Goal: Information Seeking & Learning: Learn about a topic

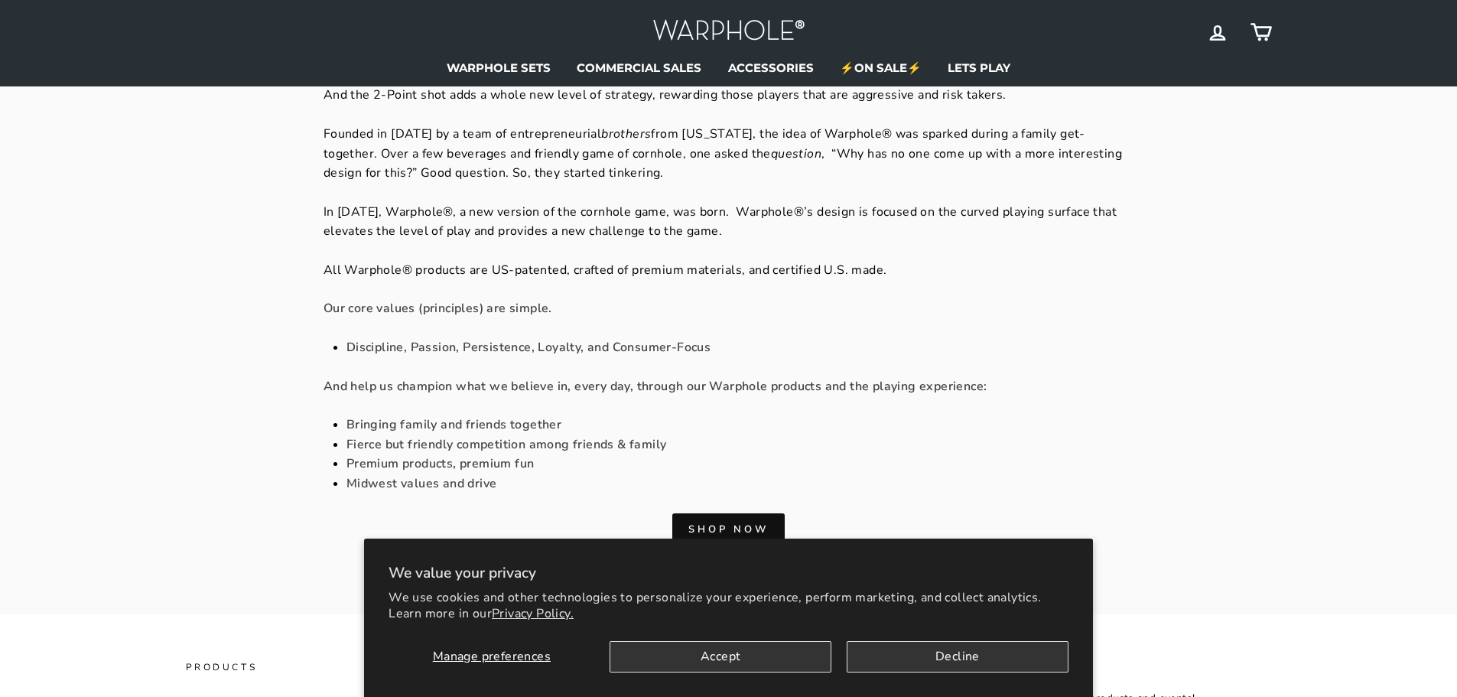
scroll to position [459, 0]
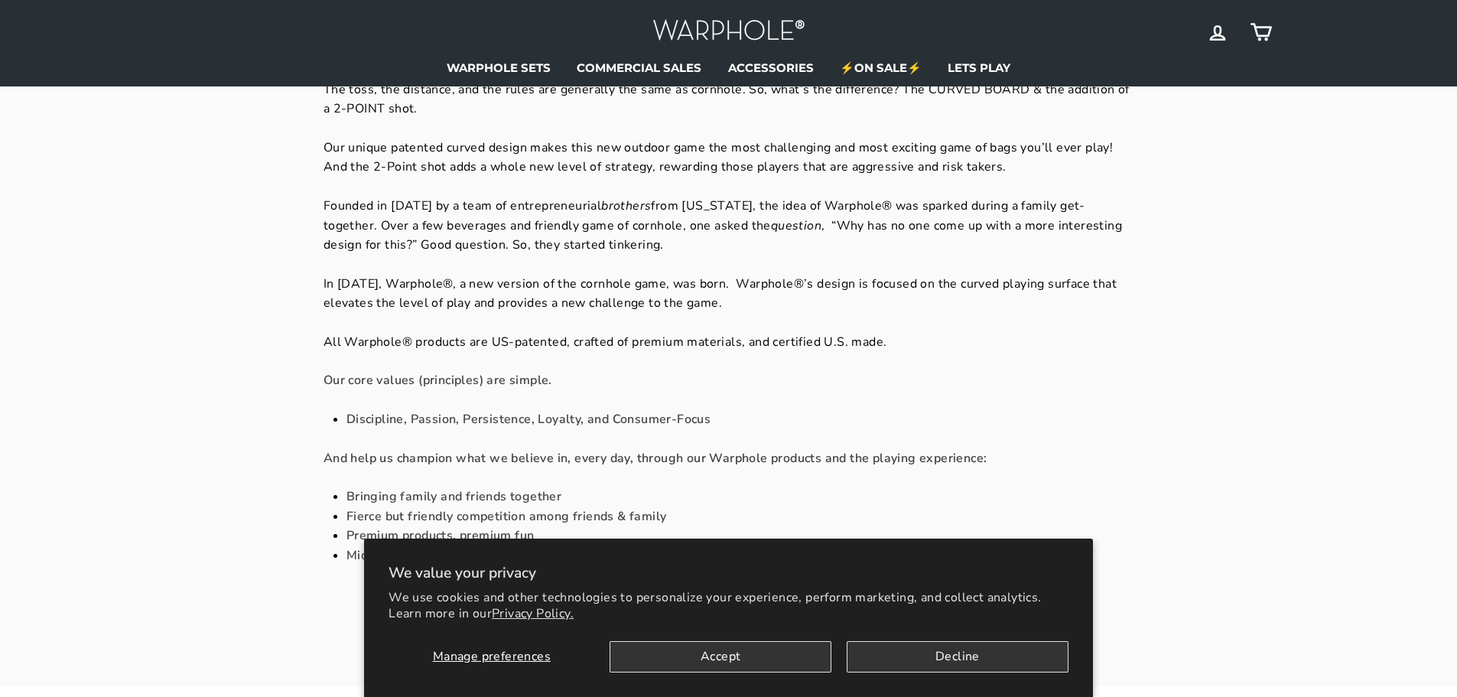
click at [367, 265] on div "Curved Cornhole by Warphole® brings what’s next for all cornhole players across…" at bounding box center [729, 214] width 811 height 829
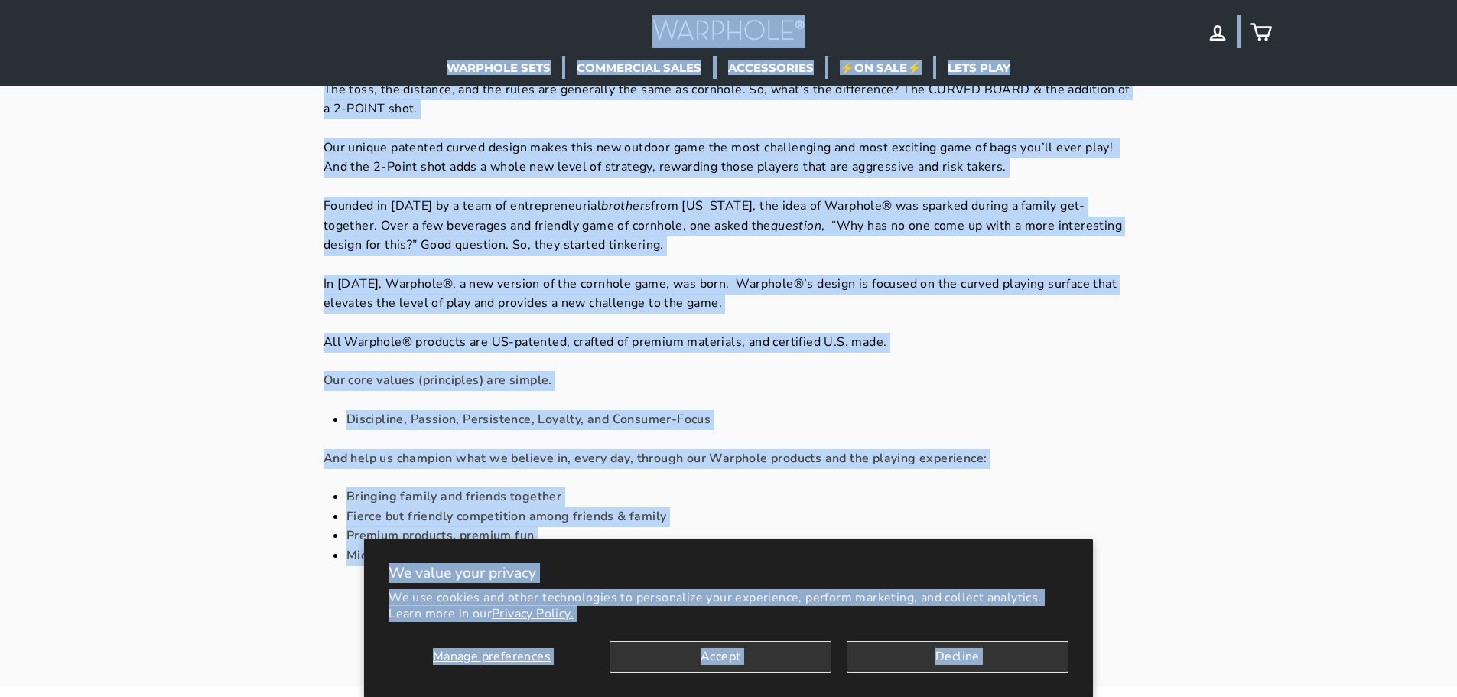
copy body "Lo ipsum dolo sitamet Co adi elitsed doe tempo incididuntut la etdoloremag aliq…"
click at [1301, 470] on div "About Us Curved Cornhole by Warphole® brings what’s next for all cornhole playe…" at bounding box center [729, 180] width 1148 height 1011
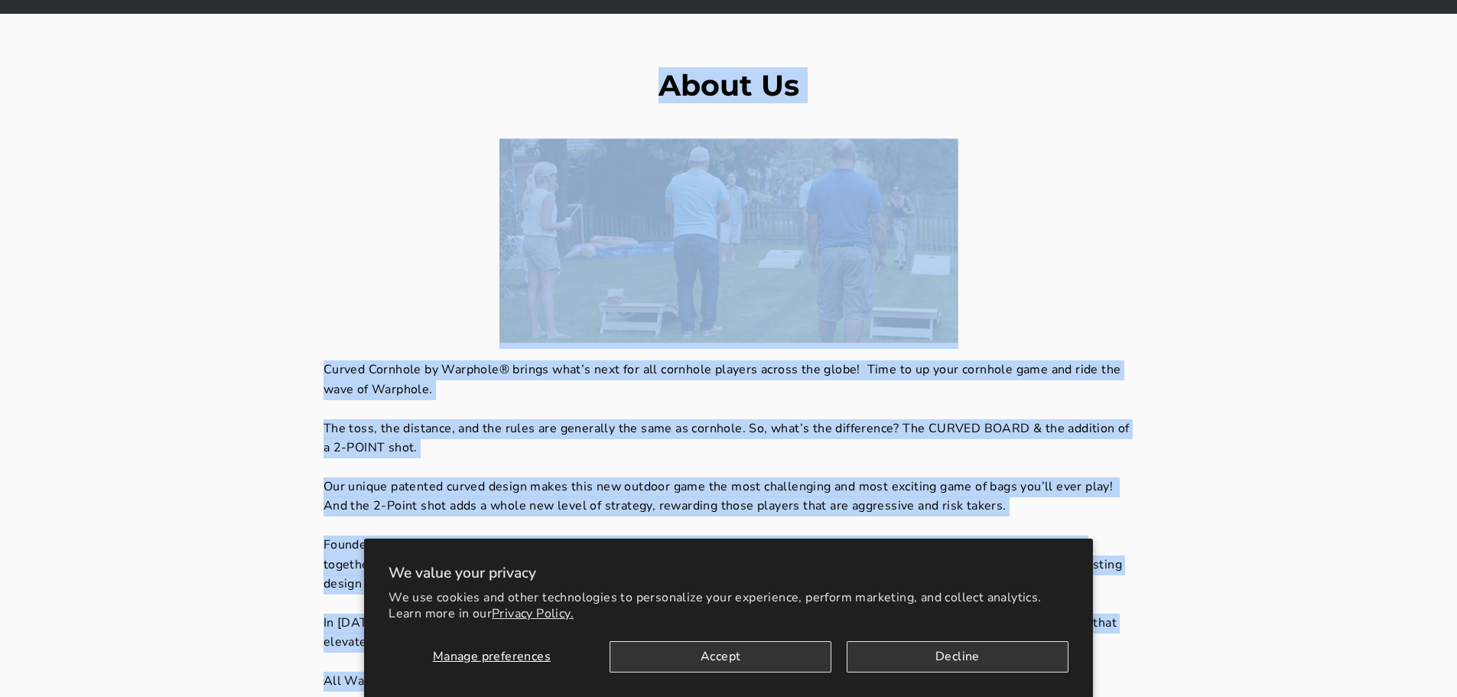
scroll to position [0, 0]
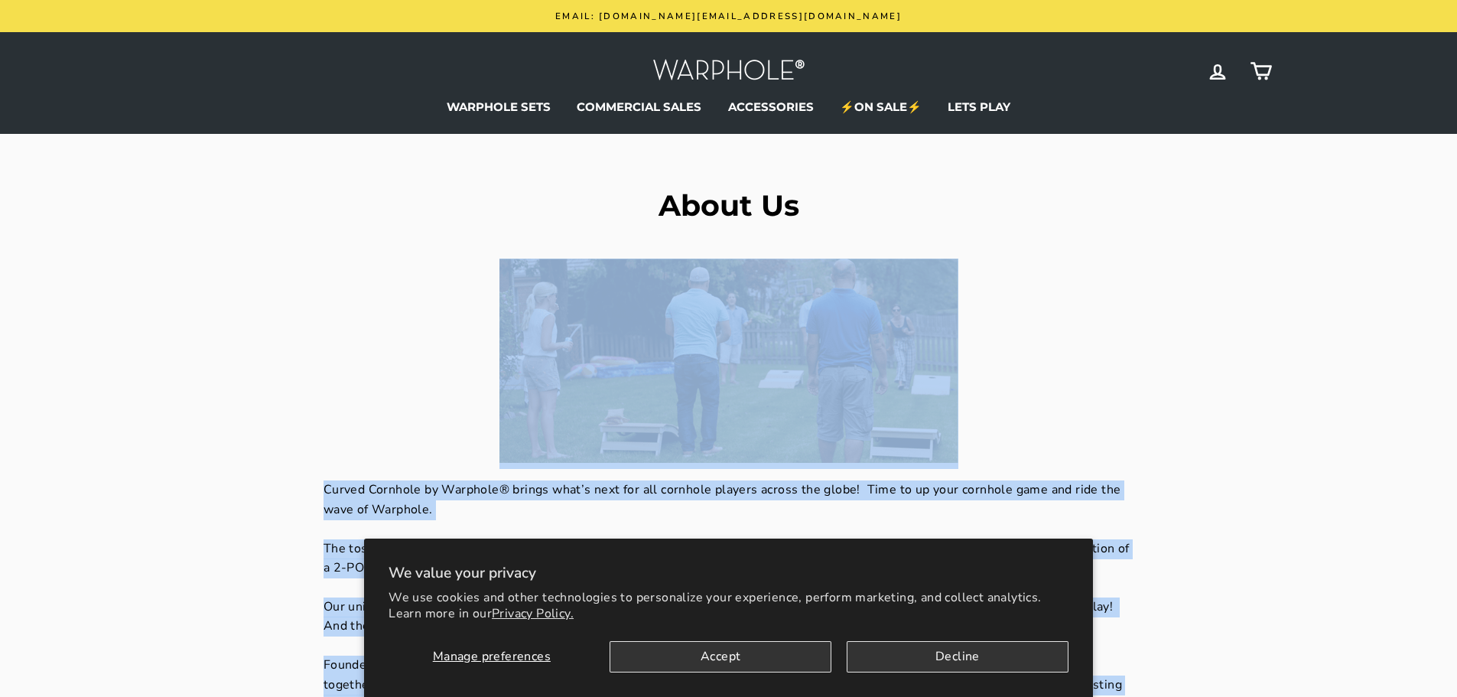
drag, startPoint x: 524, startPoint y: 322, endPoint x: 162, endPoint y: 344, distance: 362.6
click at [162, 344] on div "About Us Curved Cornhole by Warphole® brings what’s next for all cornhole playe…" at bounding box center [729, 639] width 1148 height 1011
copy div "Loremi Dolorsit am Consecte® adipis elit’s doei tem inc utlabore etdolor magnaa…"
click at [352, 496] on p "Curved Cornhole by Warphole® brings what’s next for all cornhole players across…" at bounding box center [729, 499] width 811 height 39
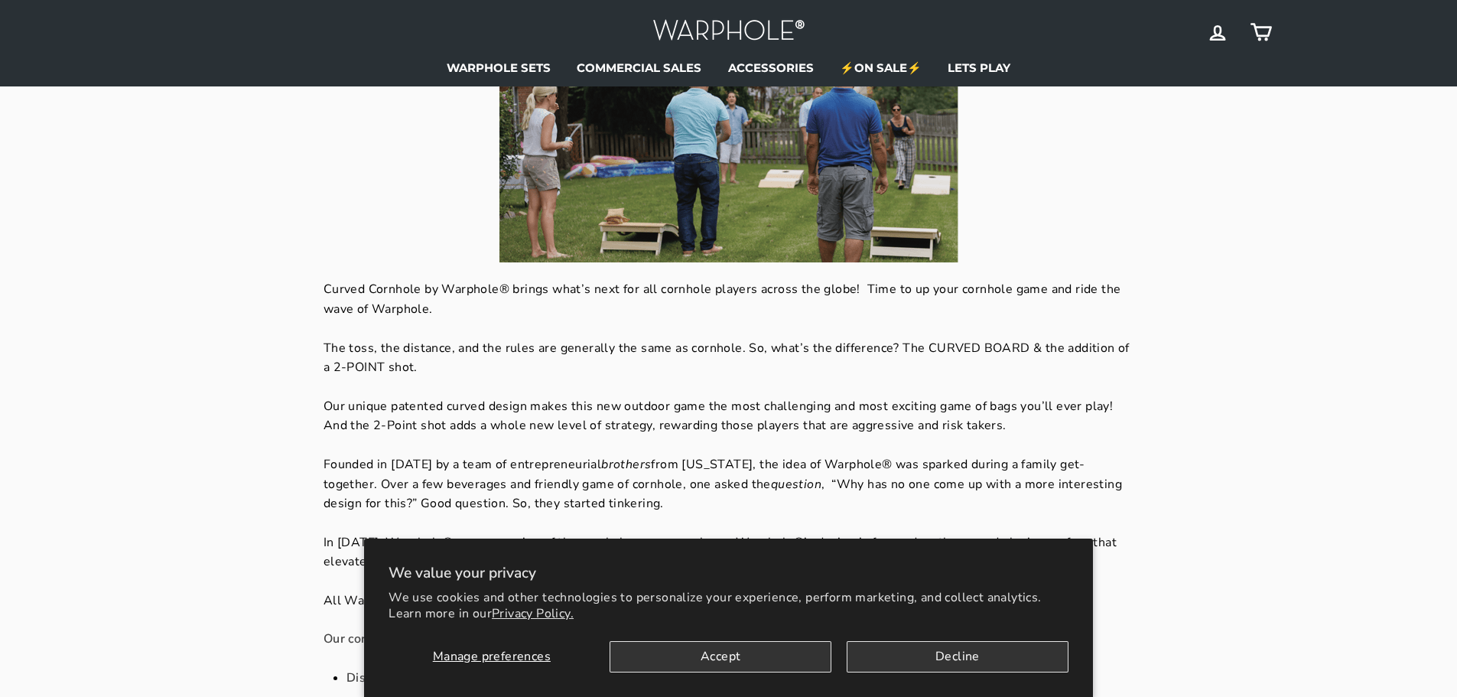
scroll to position [230, 0]
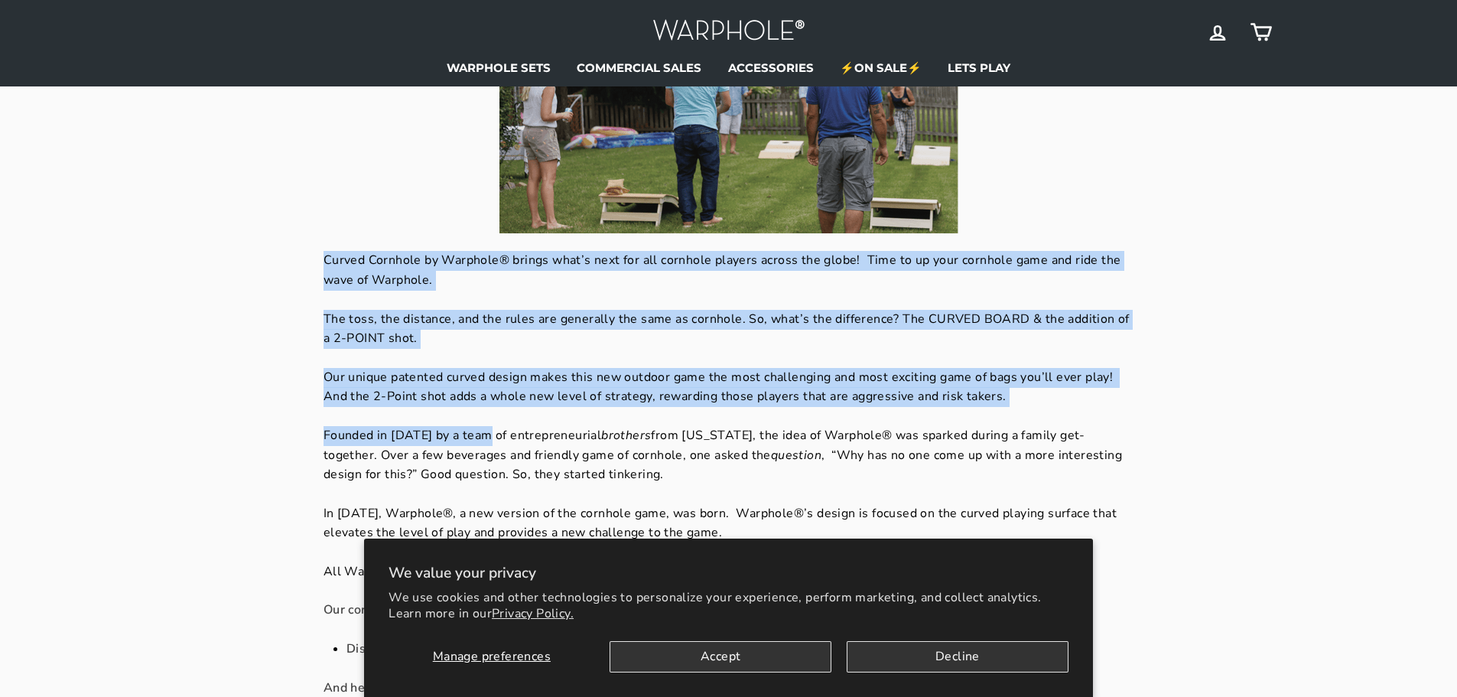
drag, startPoint x: 320, startPoint y: 260, endPoint x: 490, endPoint y: 429, distance: 239.7
click at [490, 429] on div "About Us Curved Cornhole by Warphole® brings what’s next for all cornhole playe…" at bounding box center [721, 410] width 828 height 897
click at [491, 429] on p "Founded in [DATE] by a team of entrepreneurial brothers from [US_STATE], the id…" at bounding box center [729, 455] width 811 height 59
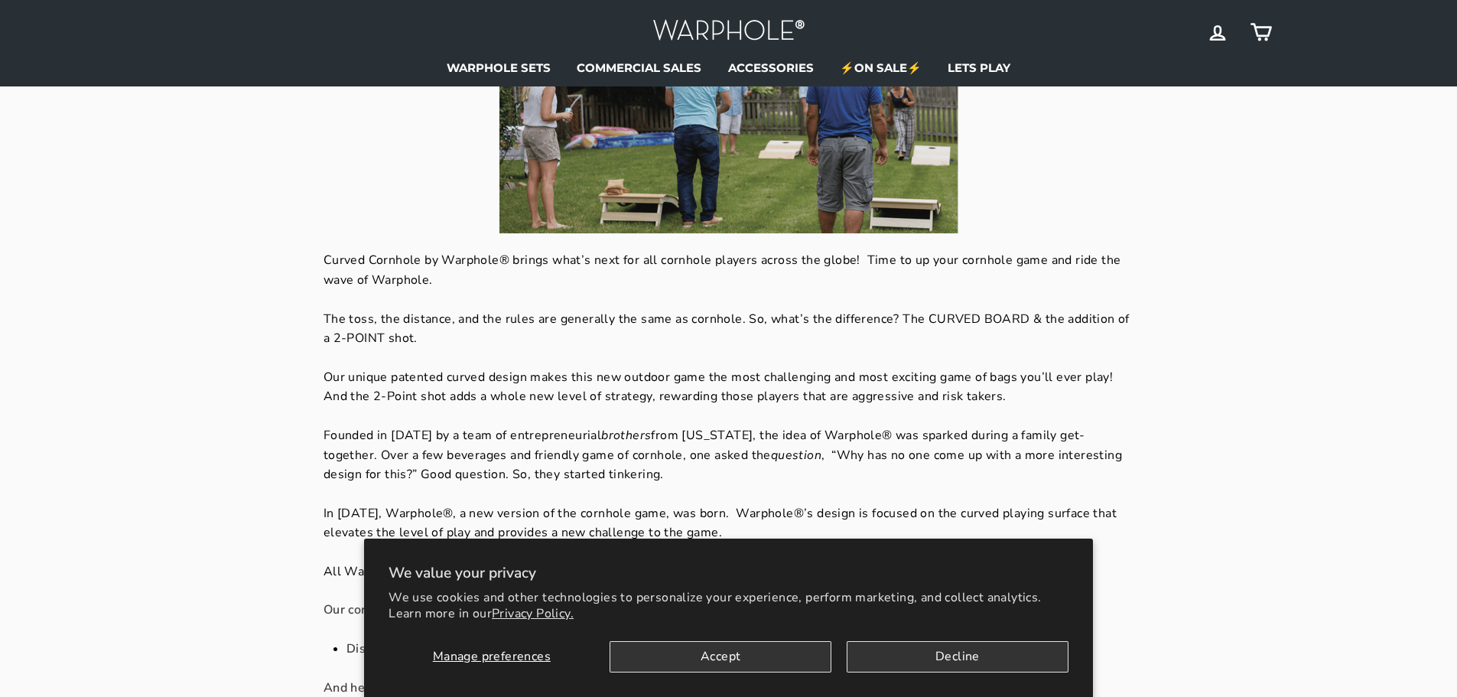
click at [431, 352] on div "Curved Cornhole by Warphole® brings what’s next for all cornhole players across…" at bounding box center [729, 443] width 811 height 829
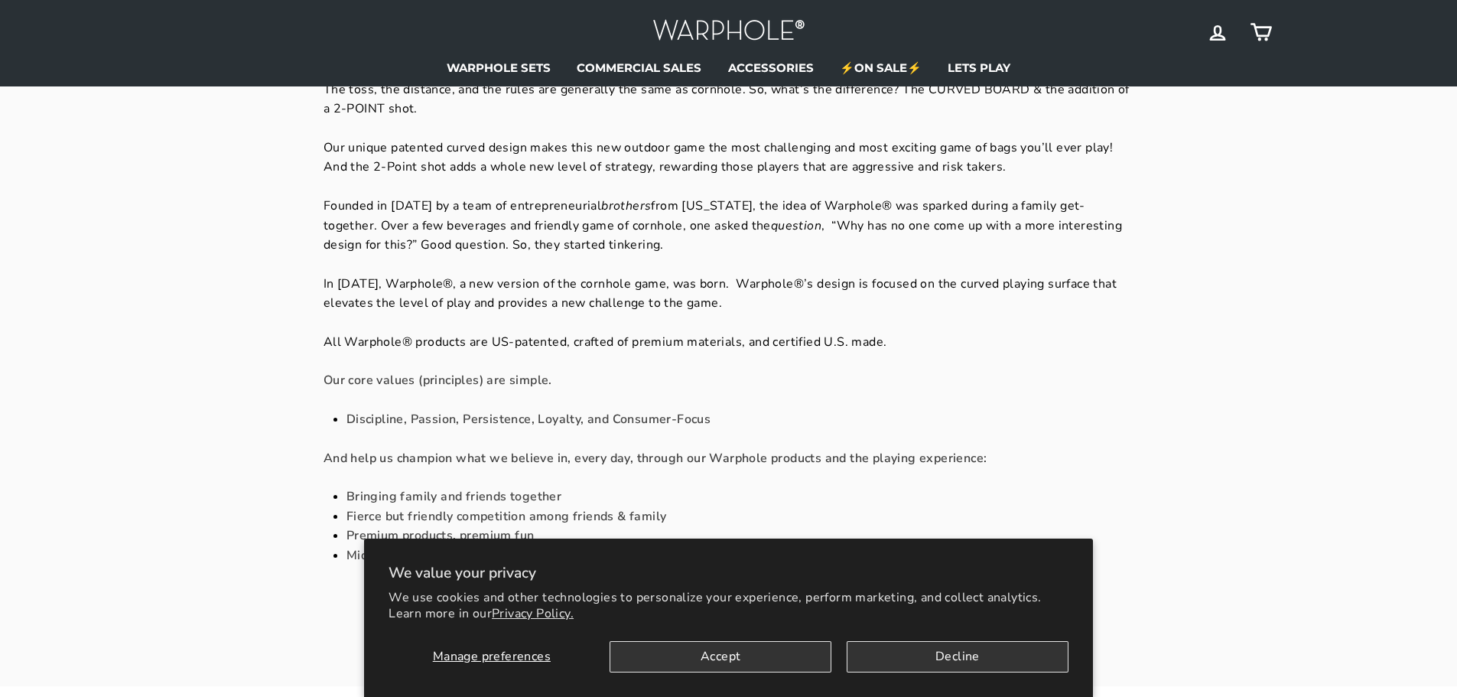
scroll to position [0, 0]
